Goal: Transaction & Acquisition: Book appointment/travel/reservation

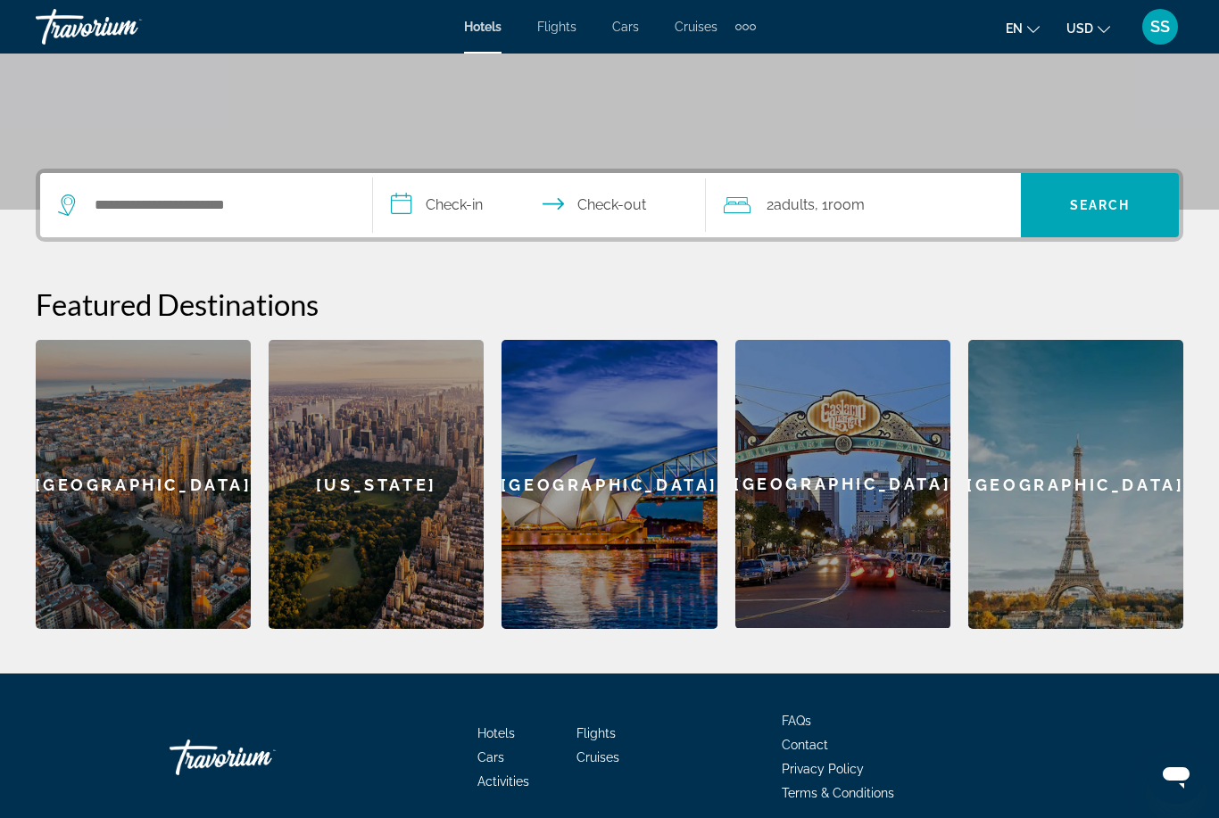
scroll to position [343, 0]
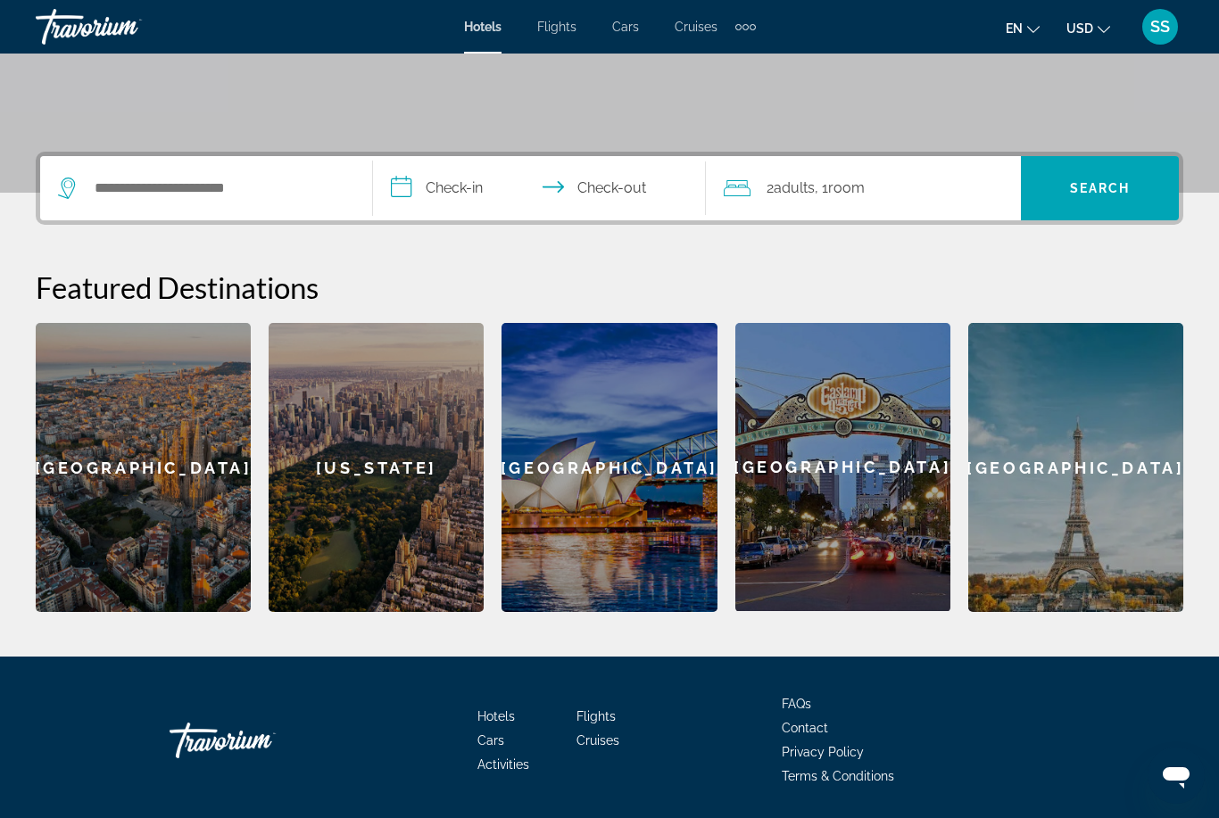
click at [123, 478] on div "[GEOGRAPHIC_DATA]" at bounding box center [143, 467] width 215 height 289
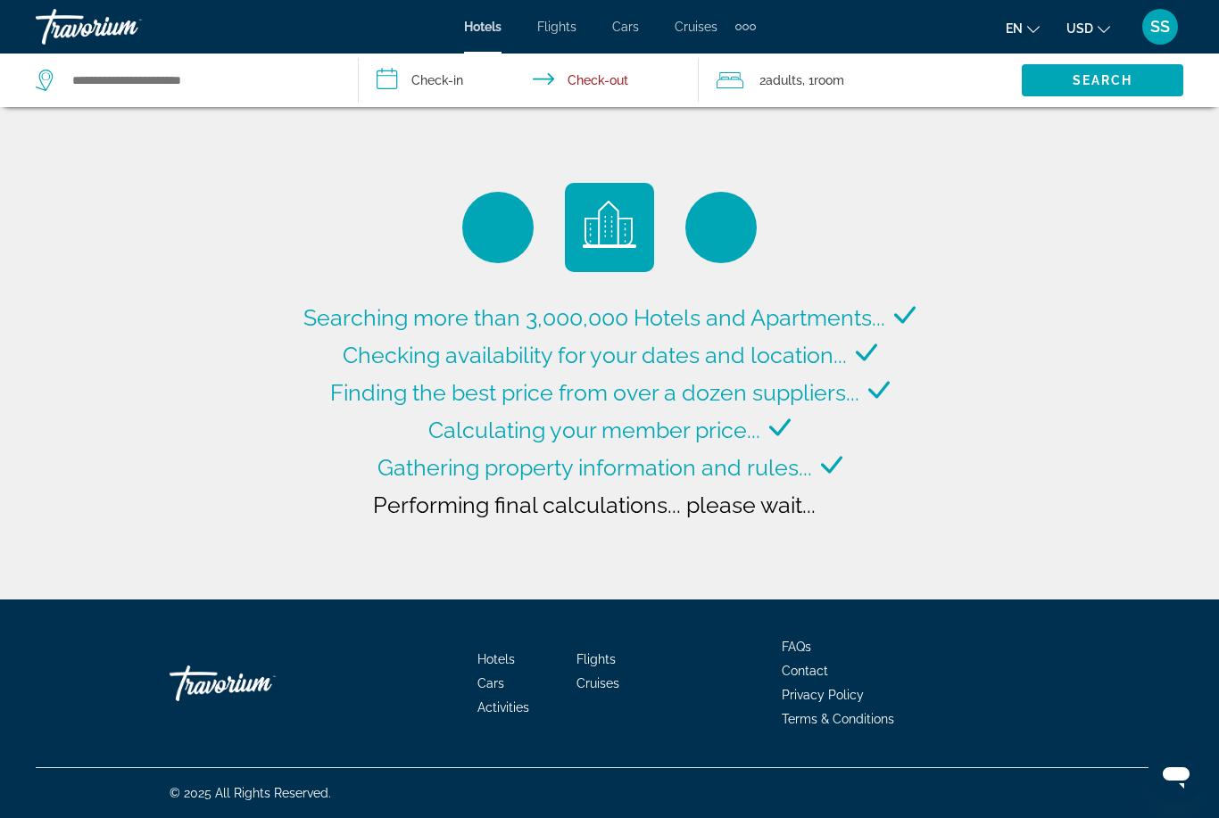
type input "**********"
